Goal: Information Seeking & Learning: Learn about a topic

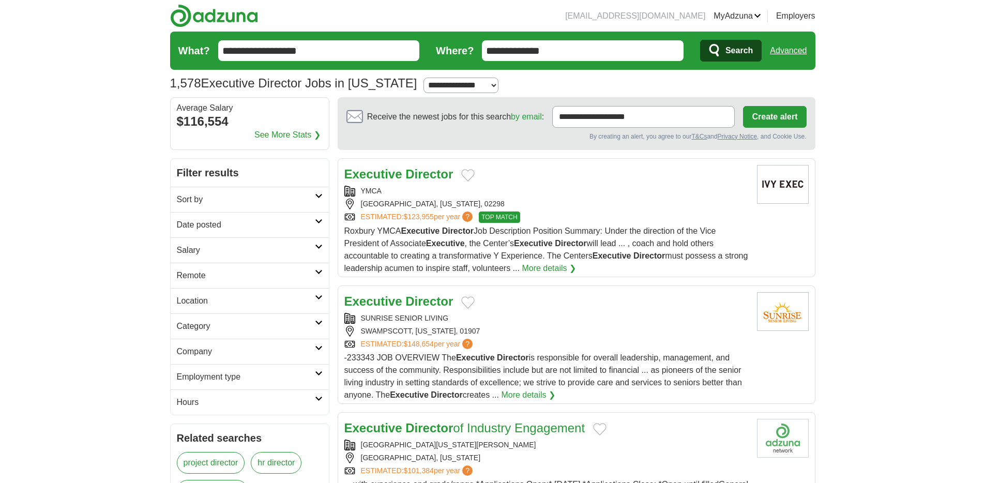
click at [319, 244] on icon at bounding box center [319, 246] width 8 height 5
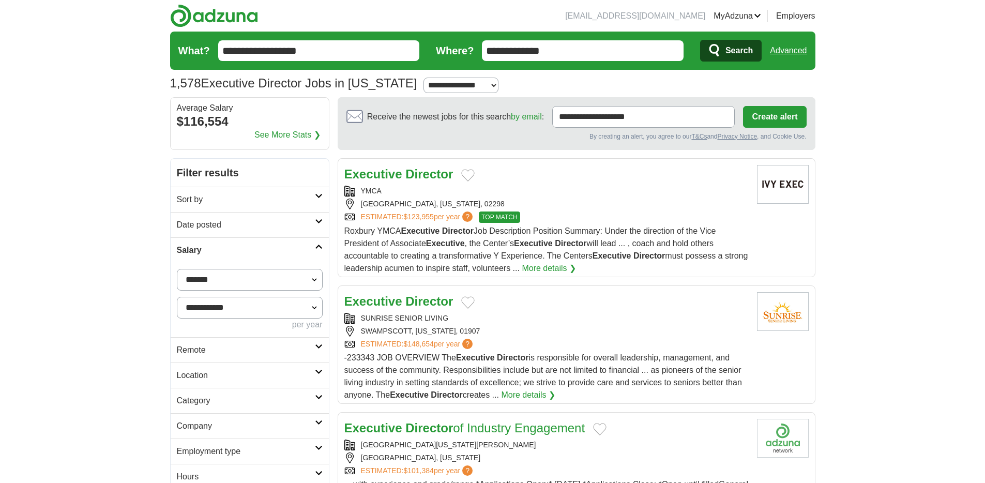
click at [268, 279] on select "**********" at bounding box center [250, 280] width 146 height 22
select select "*****"
click at [177, 269] on select "**********" at bounding box center [250, 280] width 146 height 22
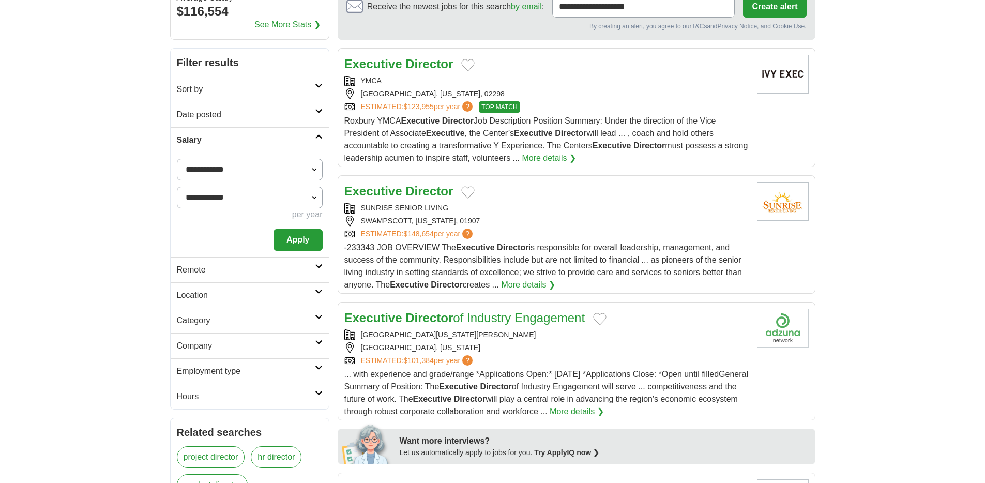
scroll to position [111, 0]
click at [239, 326] on link "Category" at bounding box center [250, 319] width 158 height 25
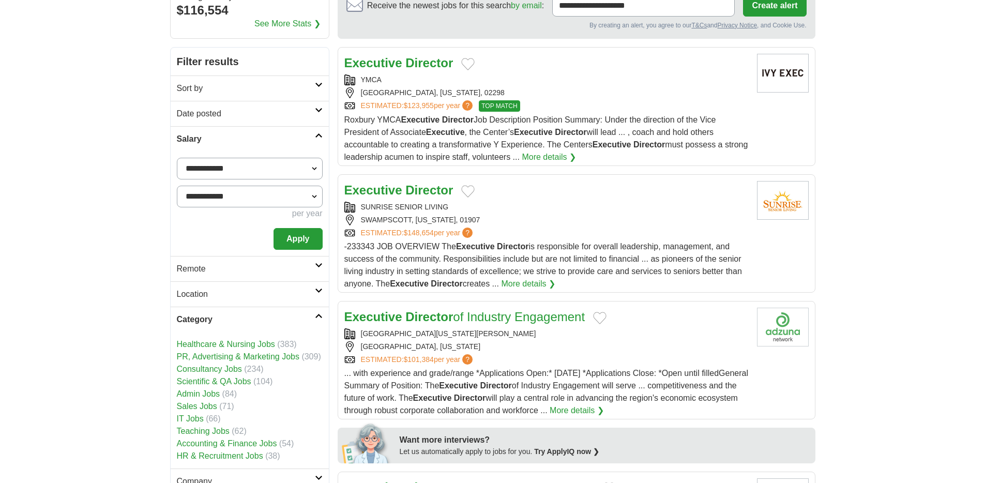
click at [235, 344] on link "Healthcare & Nursing Jobs" at bounding box center [226, 344] width 98 height 9
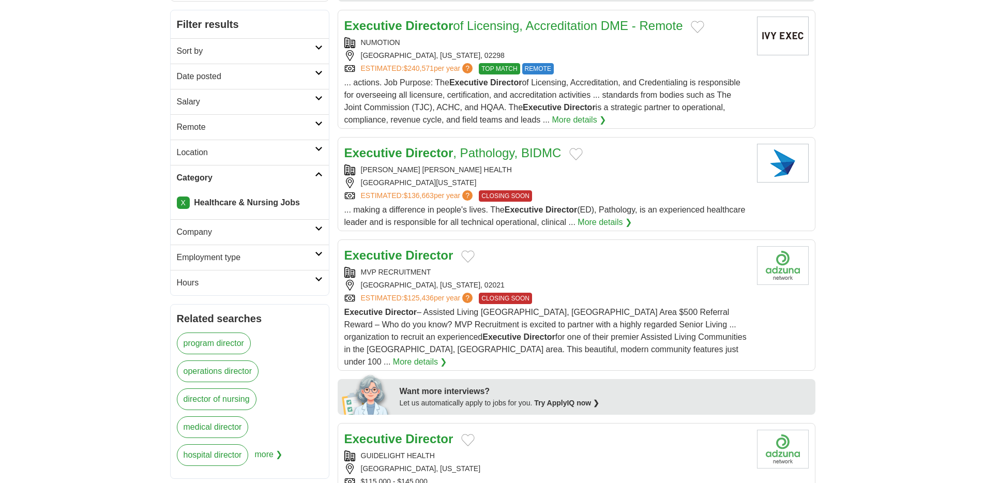
scroll to position [153, 0]
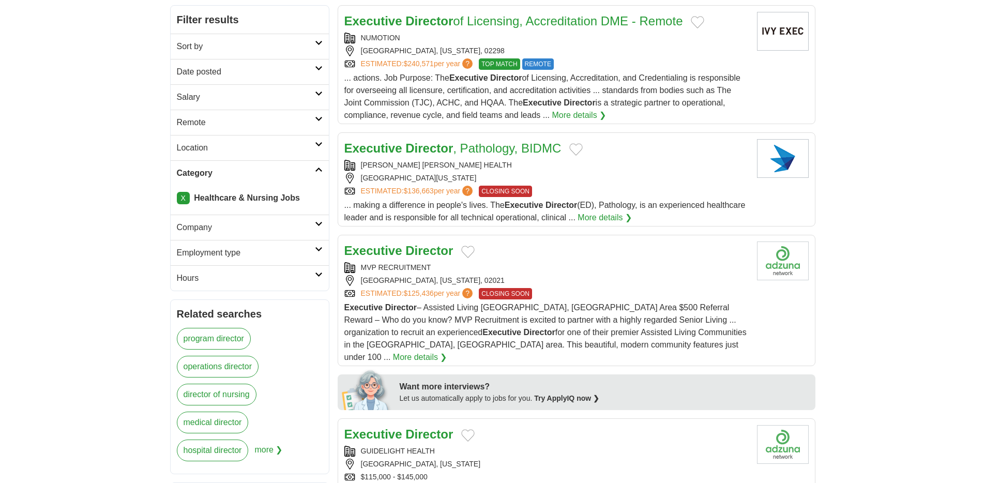
click at [311, 251] on h2 "Employment type" at bounding box center [246, 253] width 138 height 12
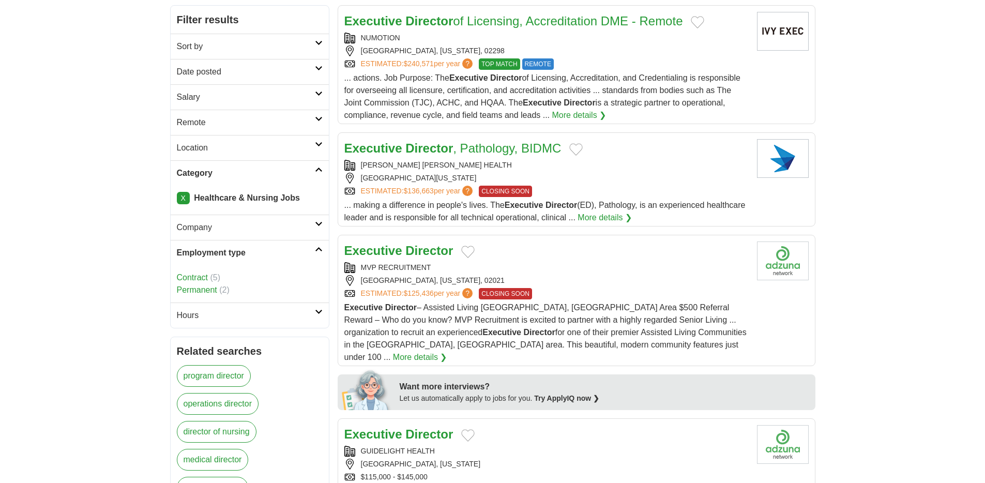
click at [316, 247] on icon at bounding box center [319, 249] width 8 height 5
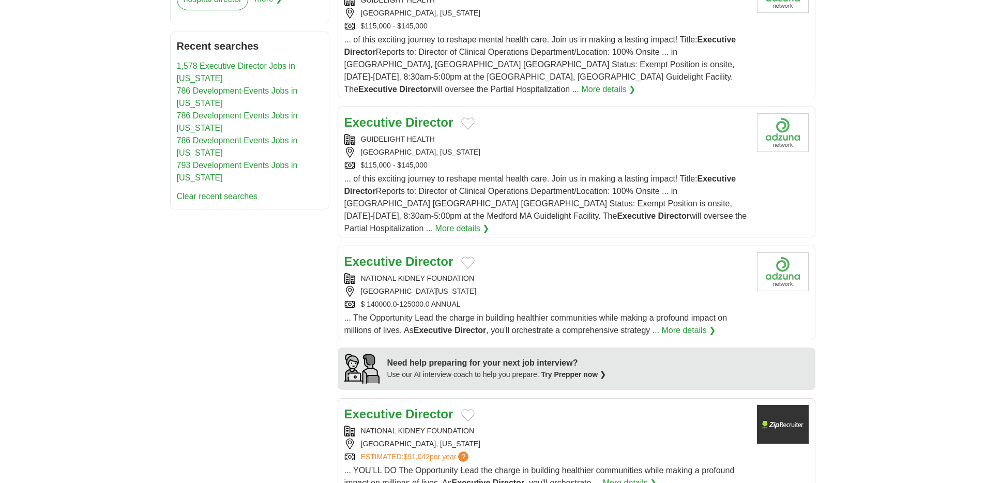
scroll to position [638, 0]
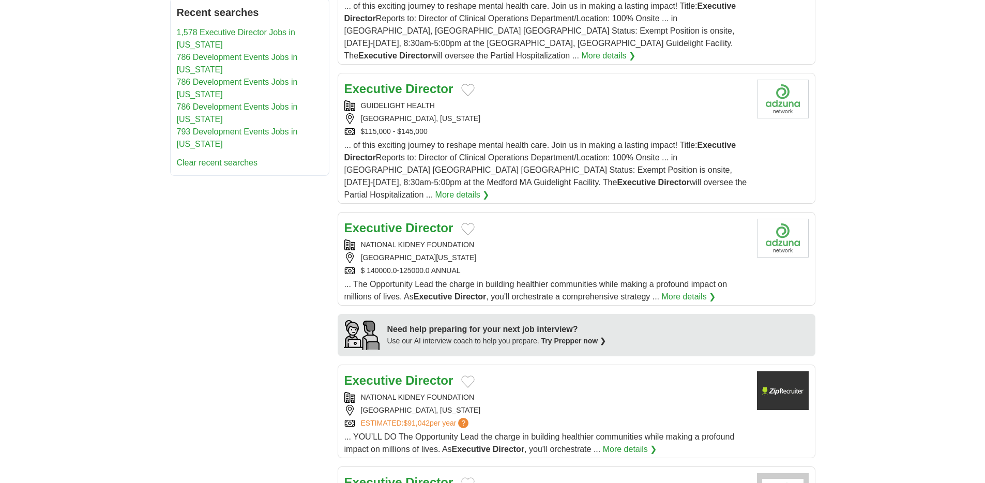
click at [629, 280] on span "... The Opportunity Lead the charge in building healthier communities while mak…" at bounding box center [535, 290] width 383 height 21
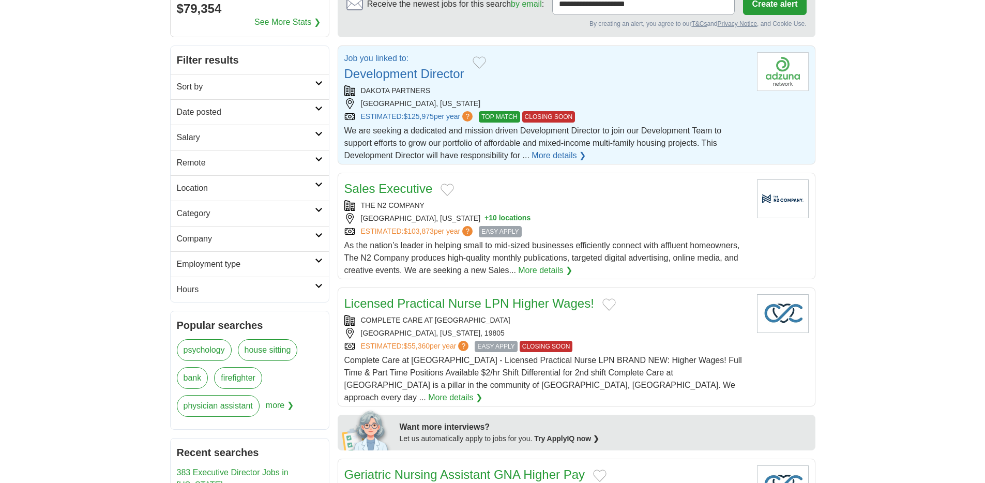
scroll to position [8, 0]
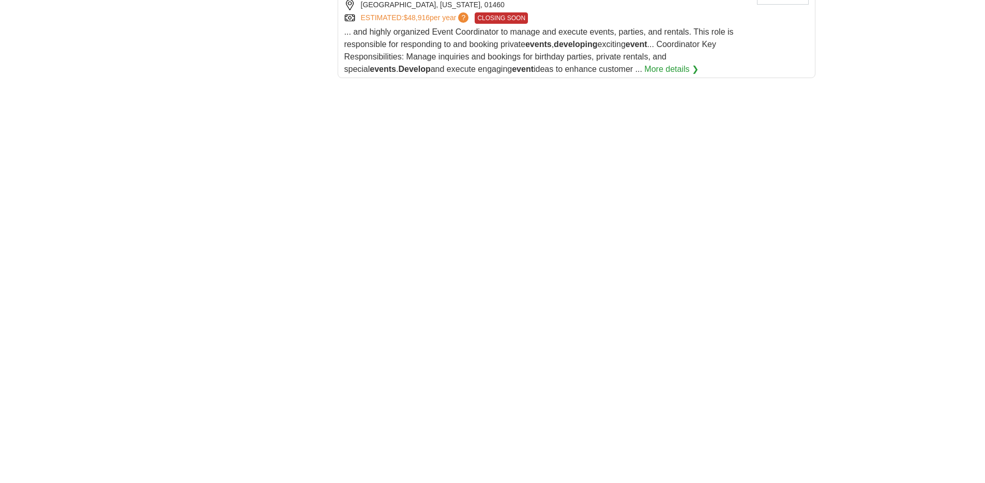
scroll to position [1736, 0]
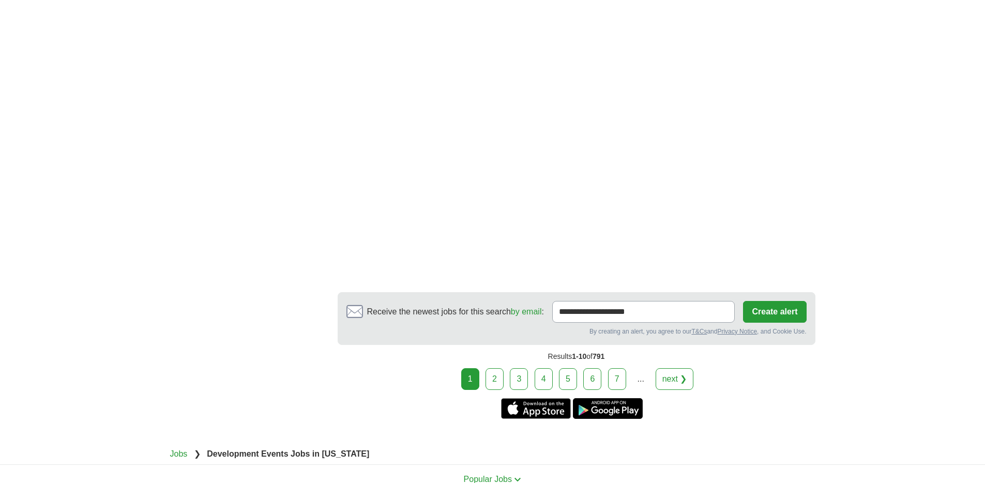
click at [493, 368] on link "2" at bounding box center [495, 379] width 18 height 22
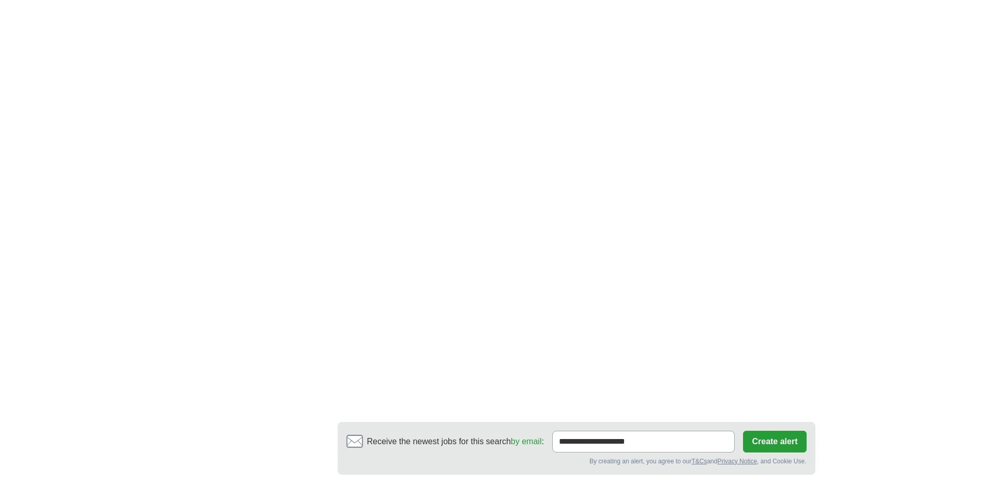
scroll to position [1672, 0]
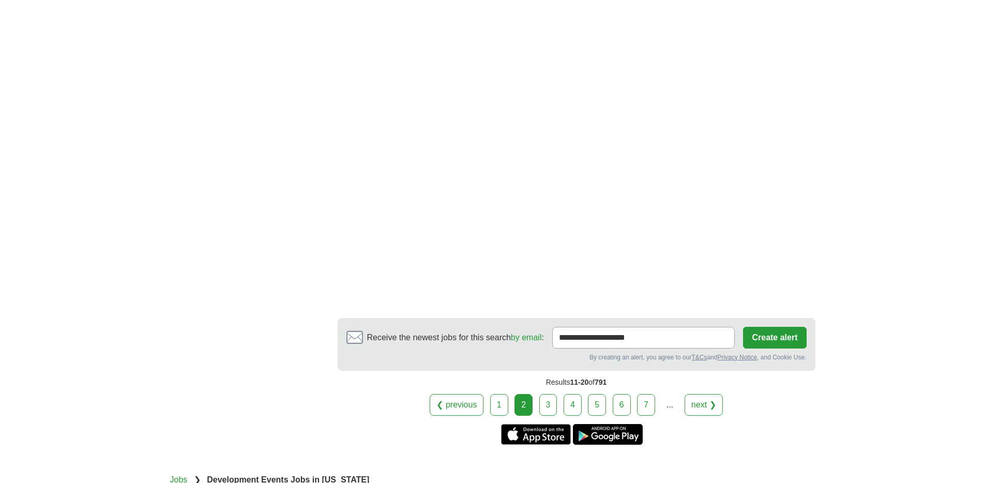
click at [553, 394] on link "3" at bounding box center [548, 405] width 18 height 22
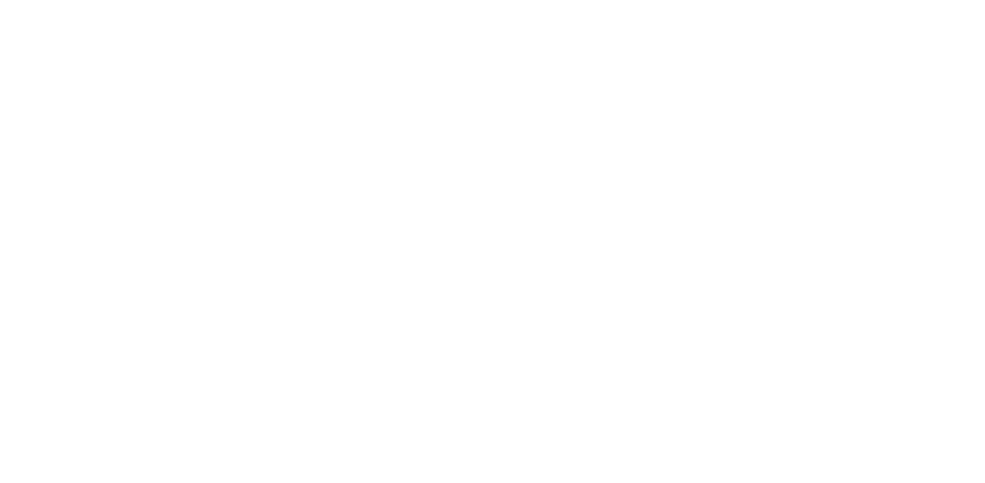
scroll to position [1809, 0]
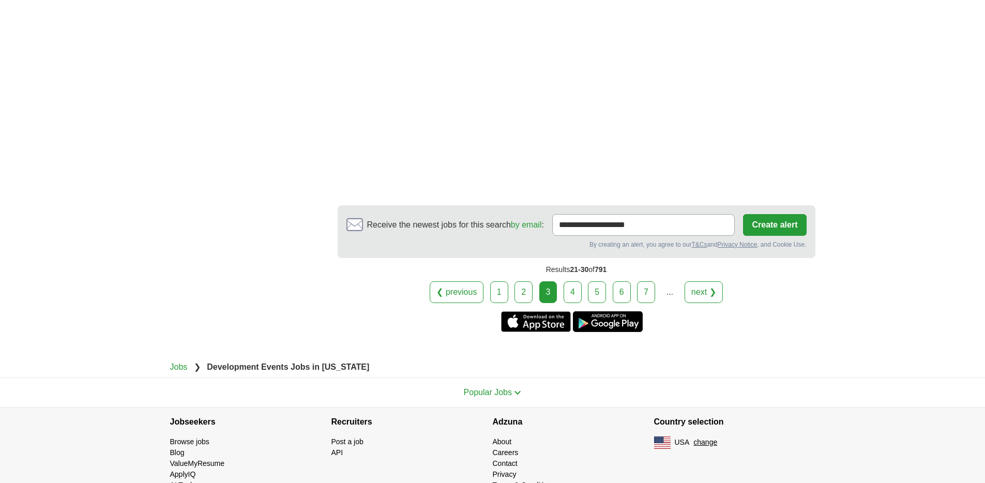
click at [581, 299] on link "4" at bounding box center [573, 292] width 18 height 22
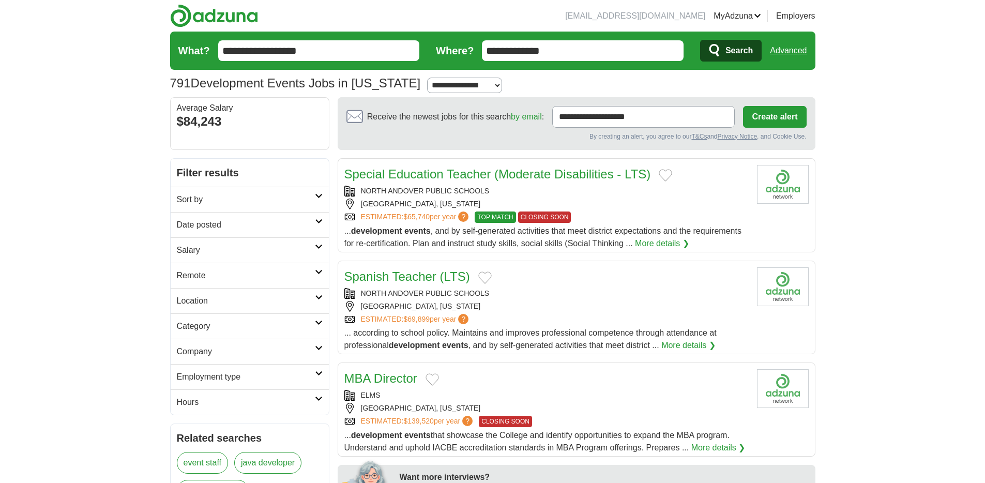
scroll to position [231, 0]
